Goal: Transaction & Acquisition: Download file/media

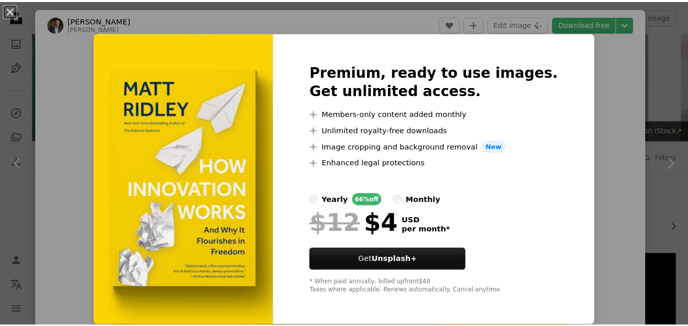
scroll to position [611, 0]
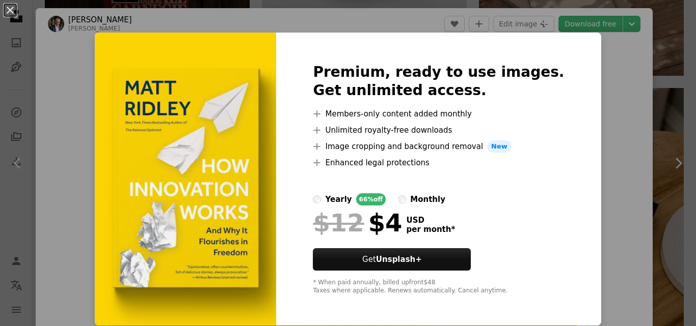
click at [604, 58] on div "An X shape Premium, ready to use images. Get unlimited access. A plus sign Memb…" at bounding box center [348, 163] width 696 height 326
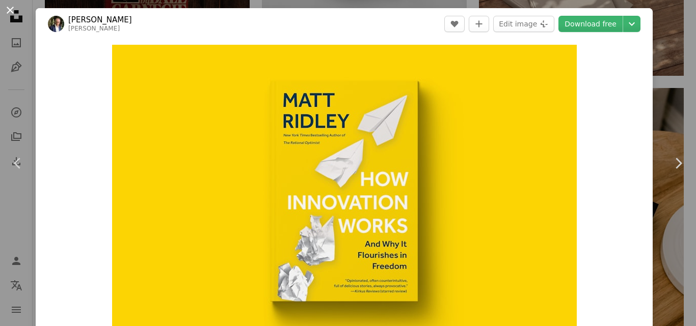
click at [10, 10] on button "An X shape" at bounding box center [10, 10] width 12 height 12
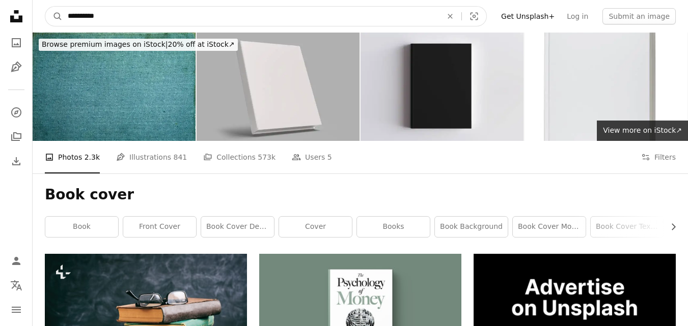
click at [96, 15] on input "**********" at bounding box center [251, 16] width 376 height 19
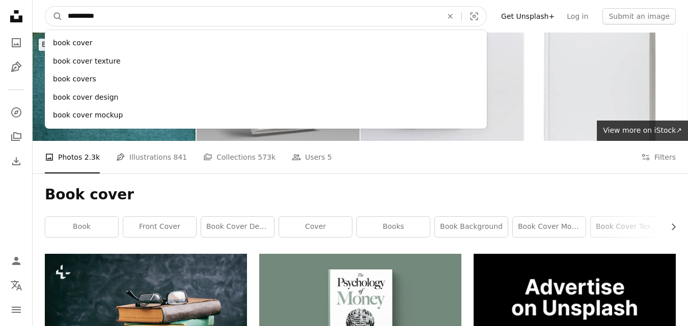
drag, startPoint x: 176, startPoint y: 19, endPoint x: 13, endPoint y: 24, distance: 163.0
click at [124, 19] on input "**********" at bounding box center [251, 16] width 376 height 19
type input "**********"
click at [45, 7] on button "A magnifying glass" at bounding box center [53, 16] width 17 height 19
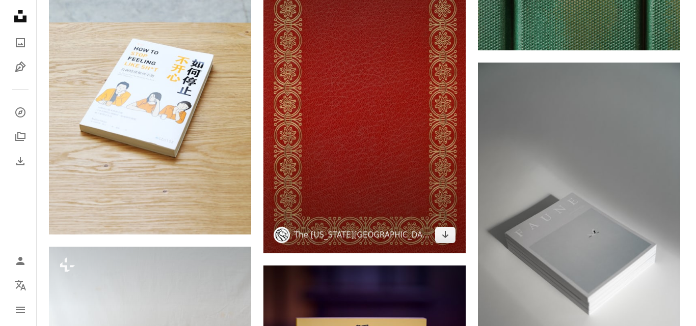
scroll to position [1273, 0]
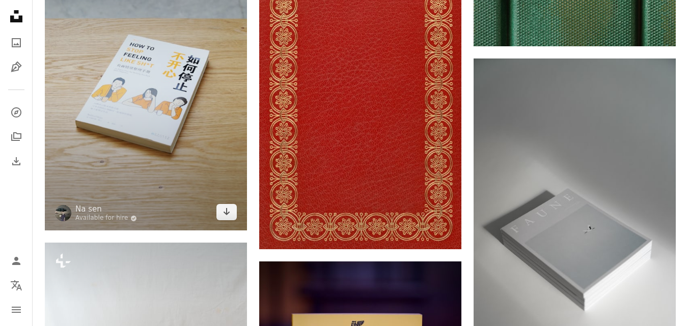
click at [174, 102] on img at bounding box center [146, 79] width 202 height 303
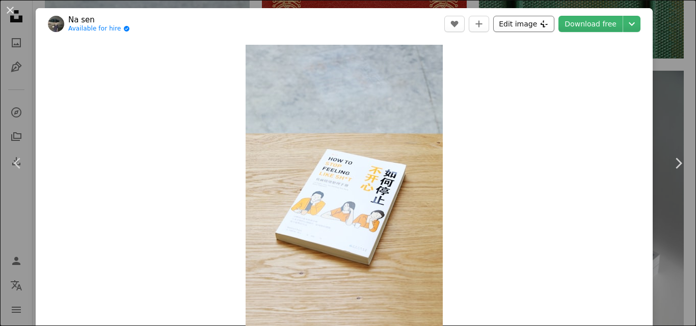
click at [511, 24] on button "Edit image Plus sign for Unsplash+" at bounding box center [523, 24] width 61 height 16
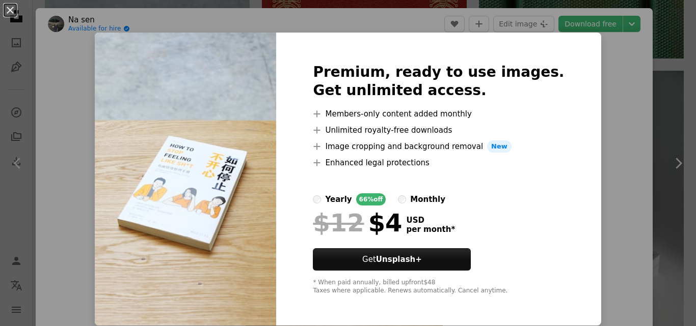
click at [607, 101] on div "An X shape Premium, ready to use images. Get unlimited access. A plus sign Memb…" at bounding box center [348, 163] width 696 height 326
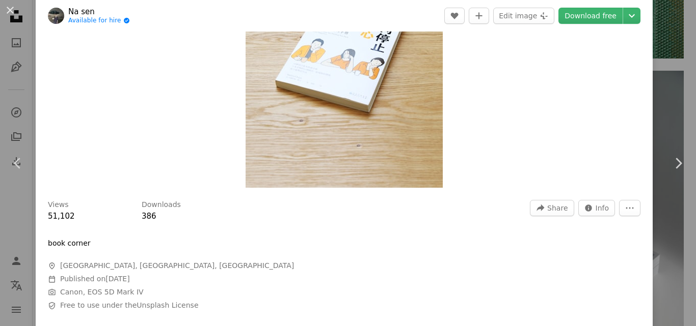
scroll to position [51, 0]
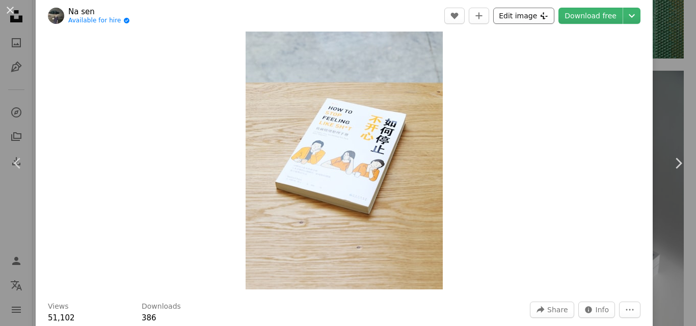
click at [522, 15] on button "Edit image Plus sign for Unsplash+" at bounding box center [523, 16] width 61 height 16
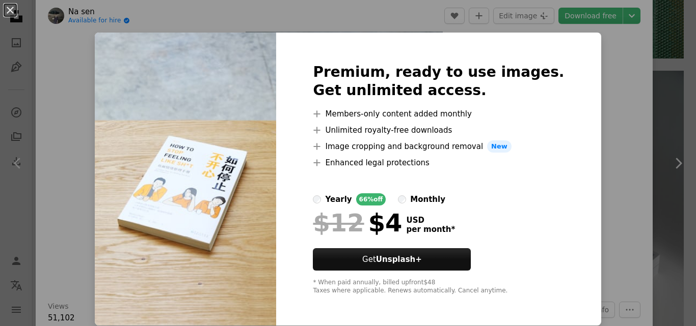
click at [608, 58] on div "An X shape Premium, ready to use images. Get unlimited access. A plus sign Memb…" at bounding box center [348, 163] width 696 height 326
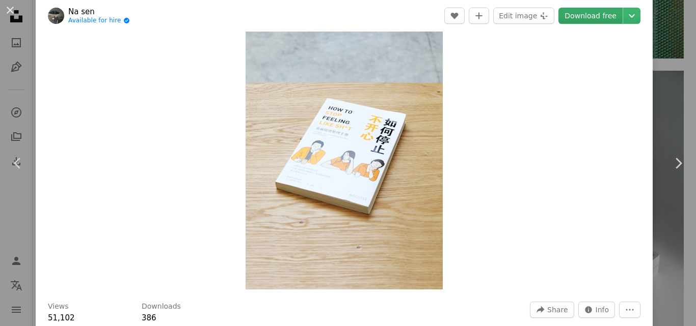
click at [588, 13] on link "Download free" at bounding box center [590, 16] width 64 height 16
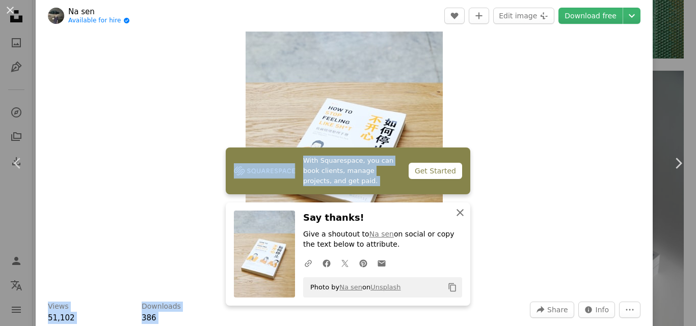
click at [463, 209] on dialog "An X shape Chevron left Chevron right Na sen Available for hire A checkmark ins…" at bounding box center [348, 163] width 696 height 326
